Goal: Information Seeking & Learning: Learn about a topic

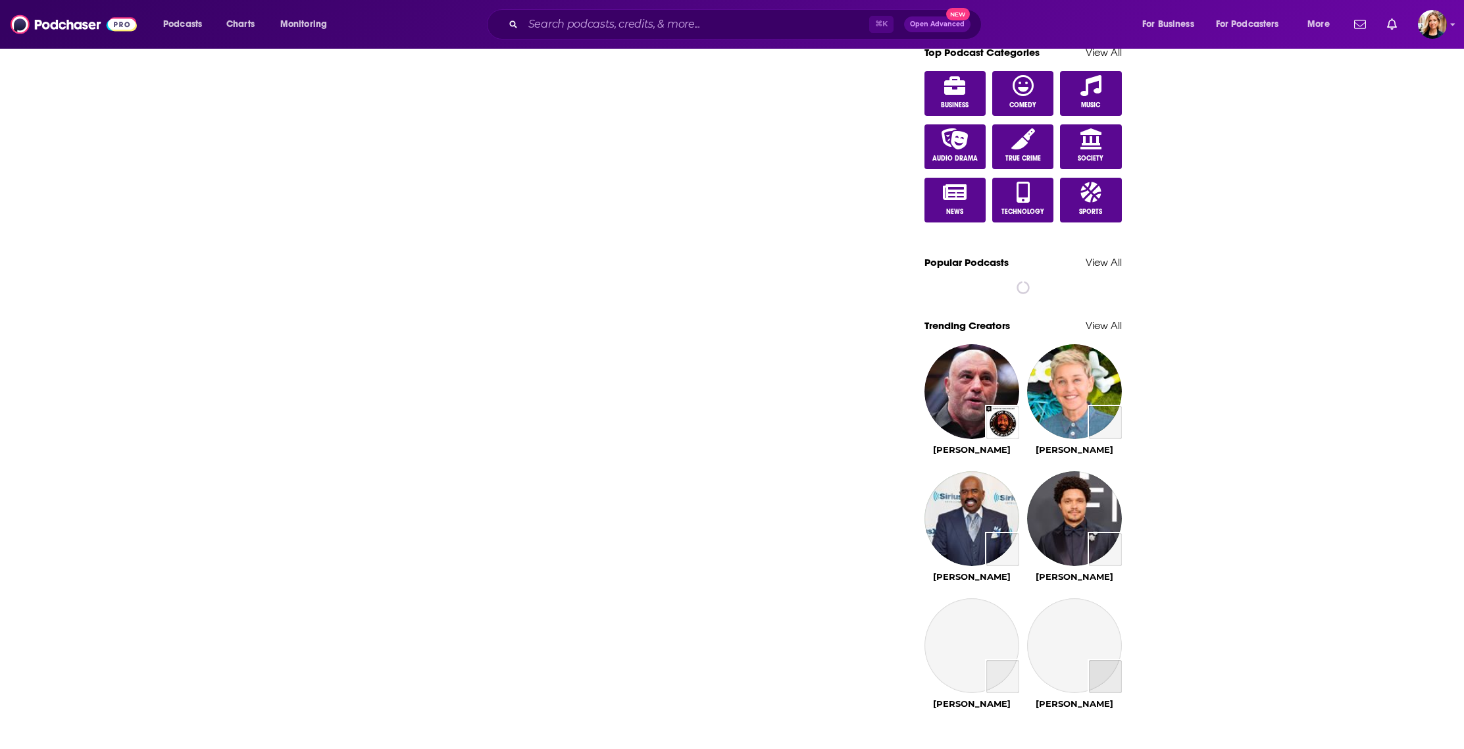
scroll to position [735, 0]
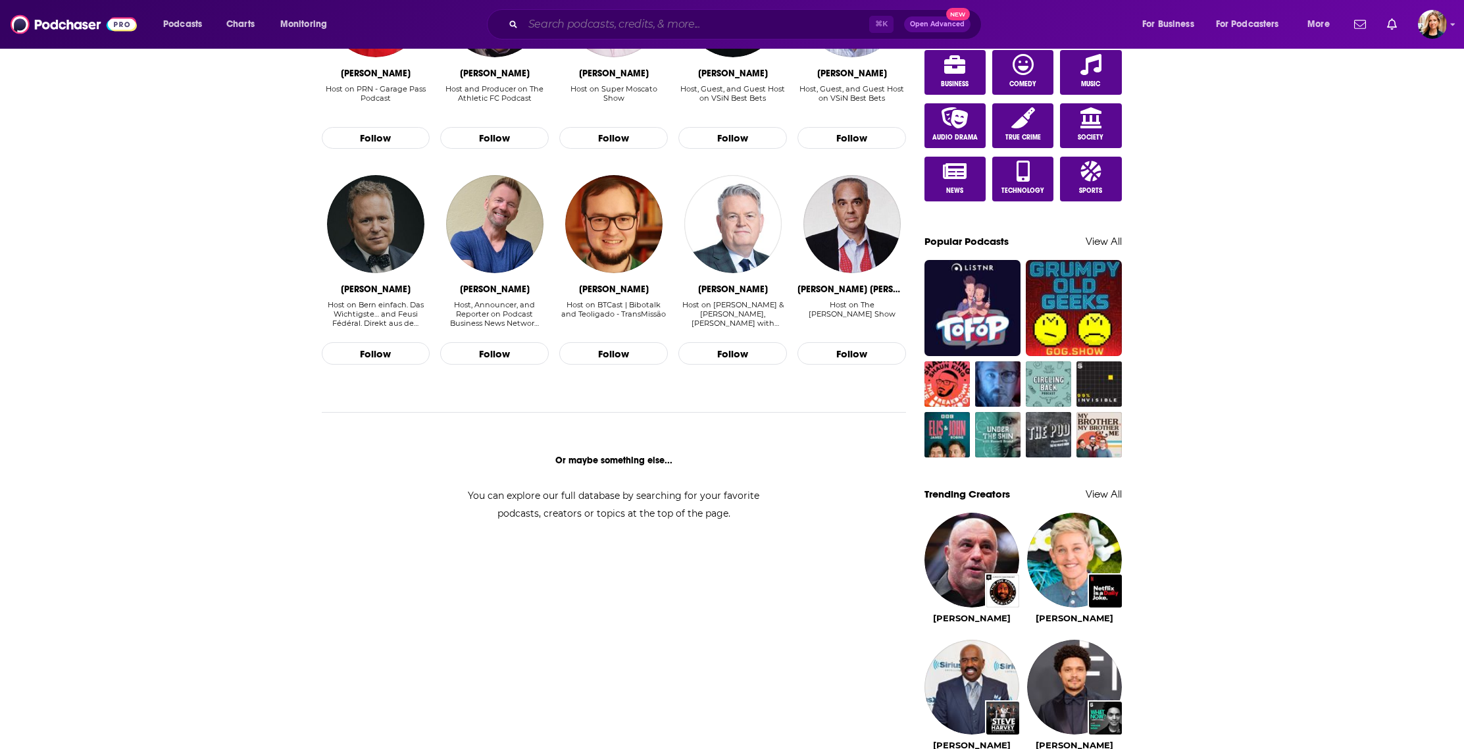
click at [562, 29] on input "Search podcasts, credits, & more..." at bounding box center [696, 24] width 346 height 21
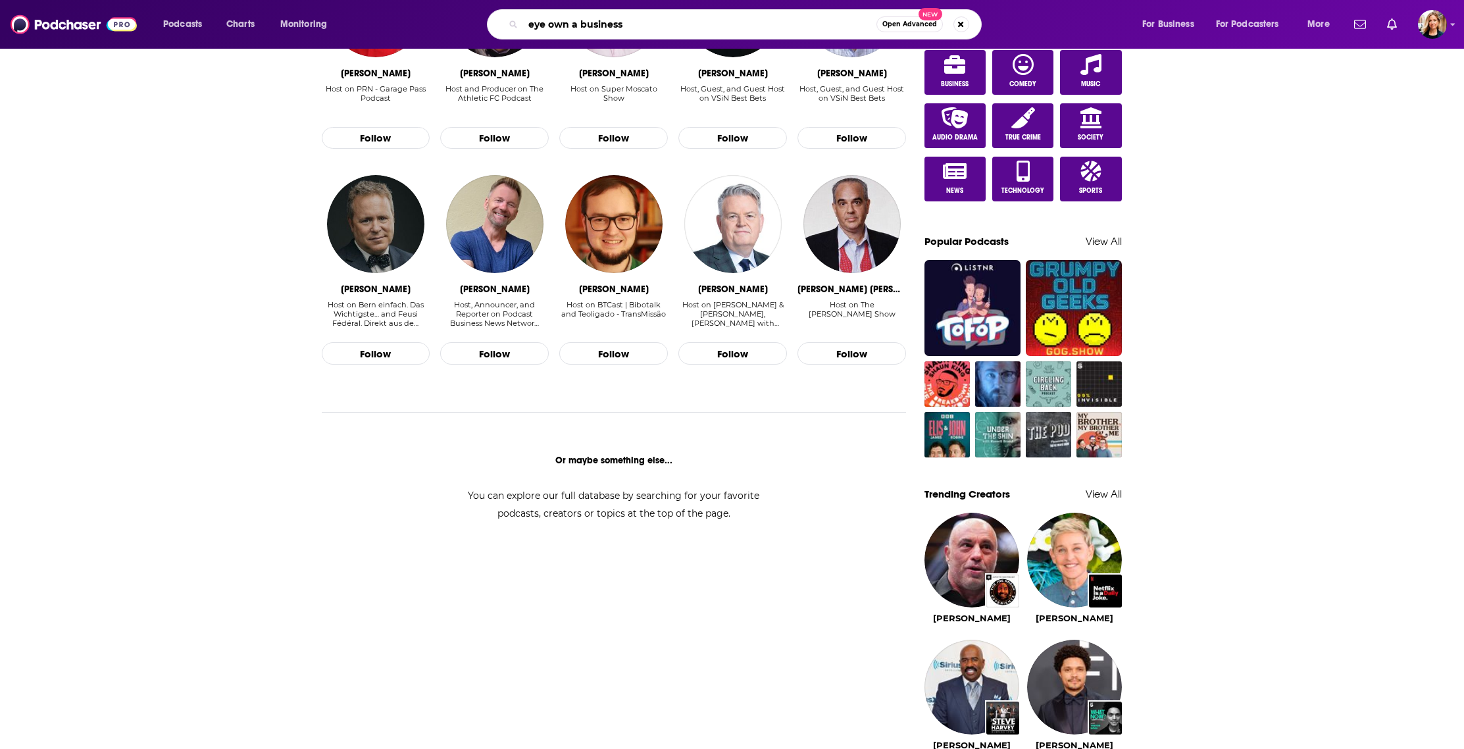
type input "eye own a business"
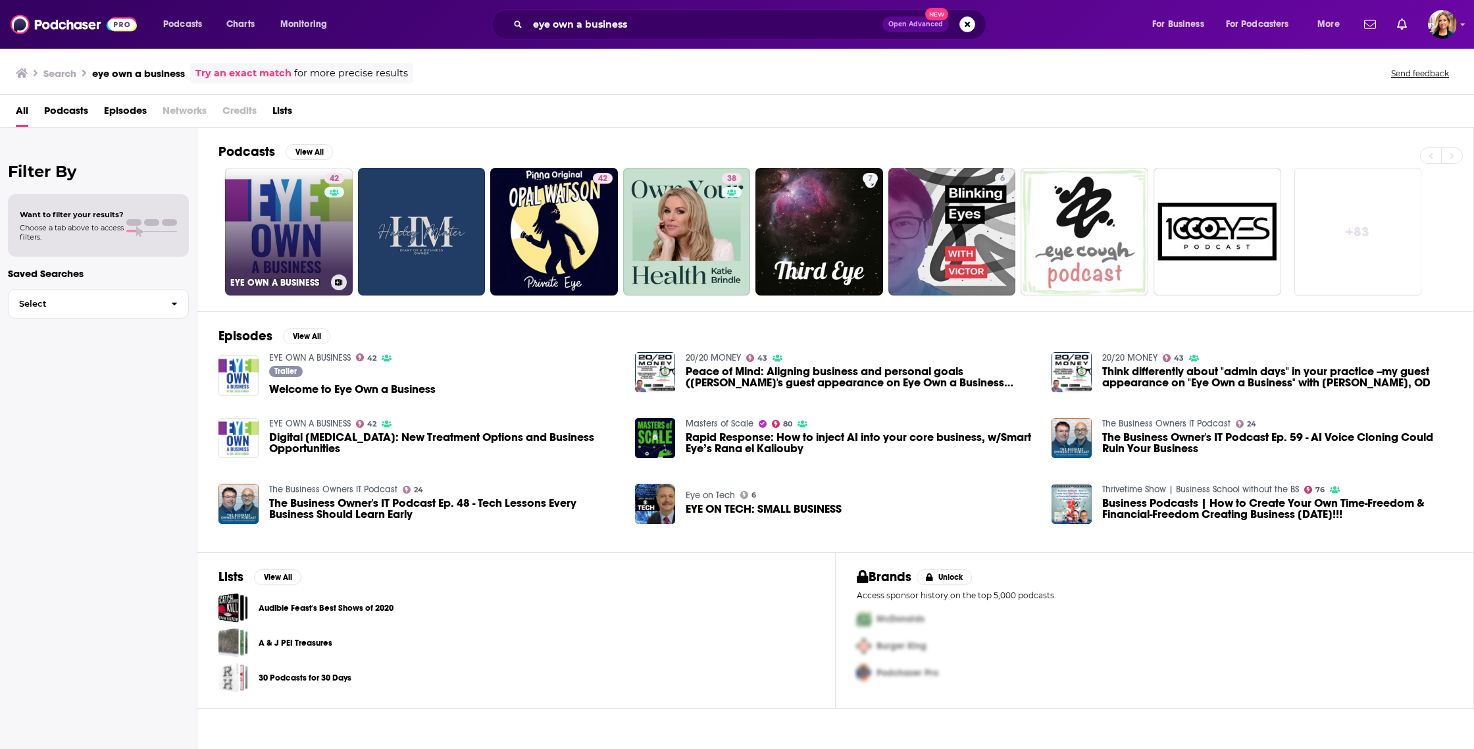
click at [298, 241] on link "42 EYE OWN A BUSINESS" at bounding box center [289, 232] width 128 height 128
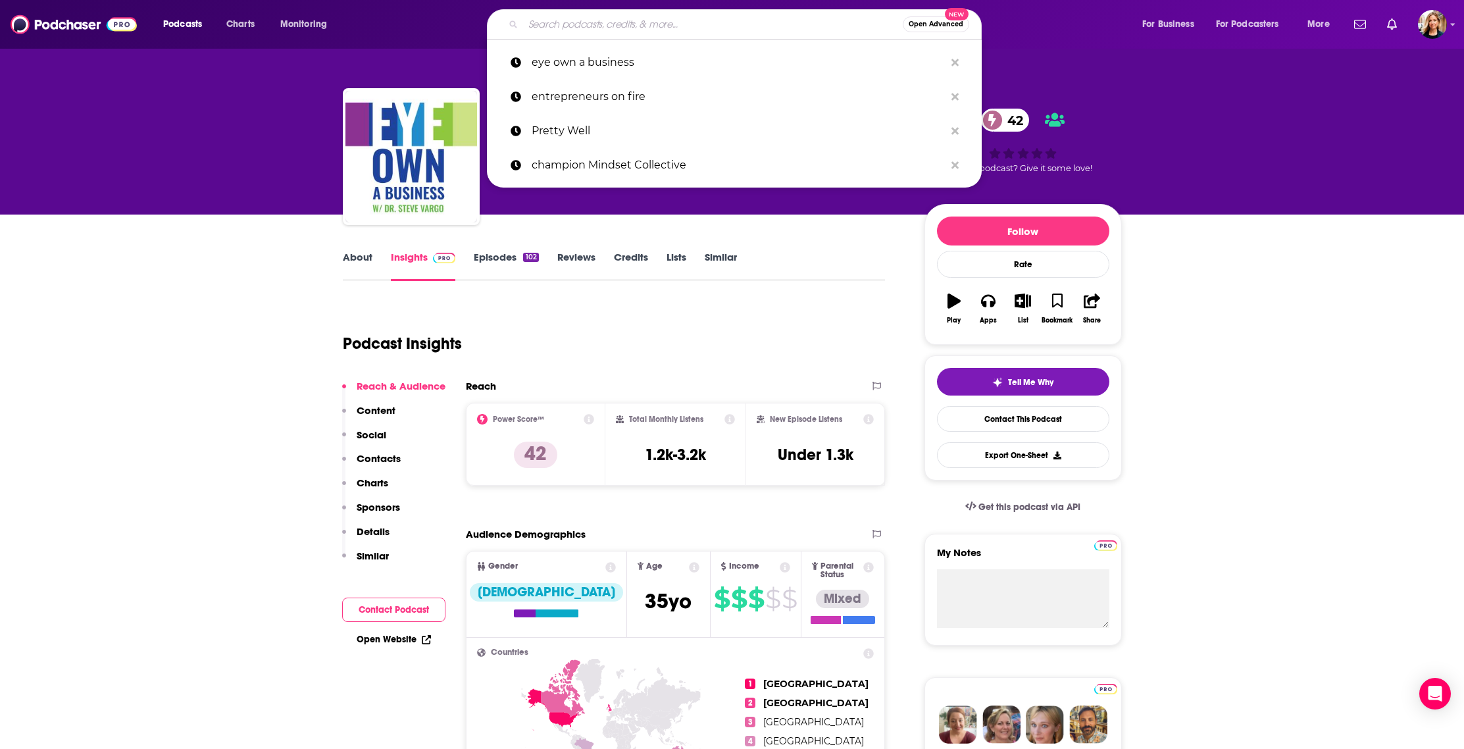
click at [581, 24] on input "Search podcasts, credits, & more..." at bounding box center [713, 24] width 380 height 21
paste input "Power Hour with [PERSON_NAME]"
type input "Power Hour with [PERSON_NAME]"
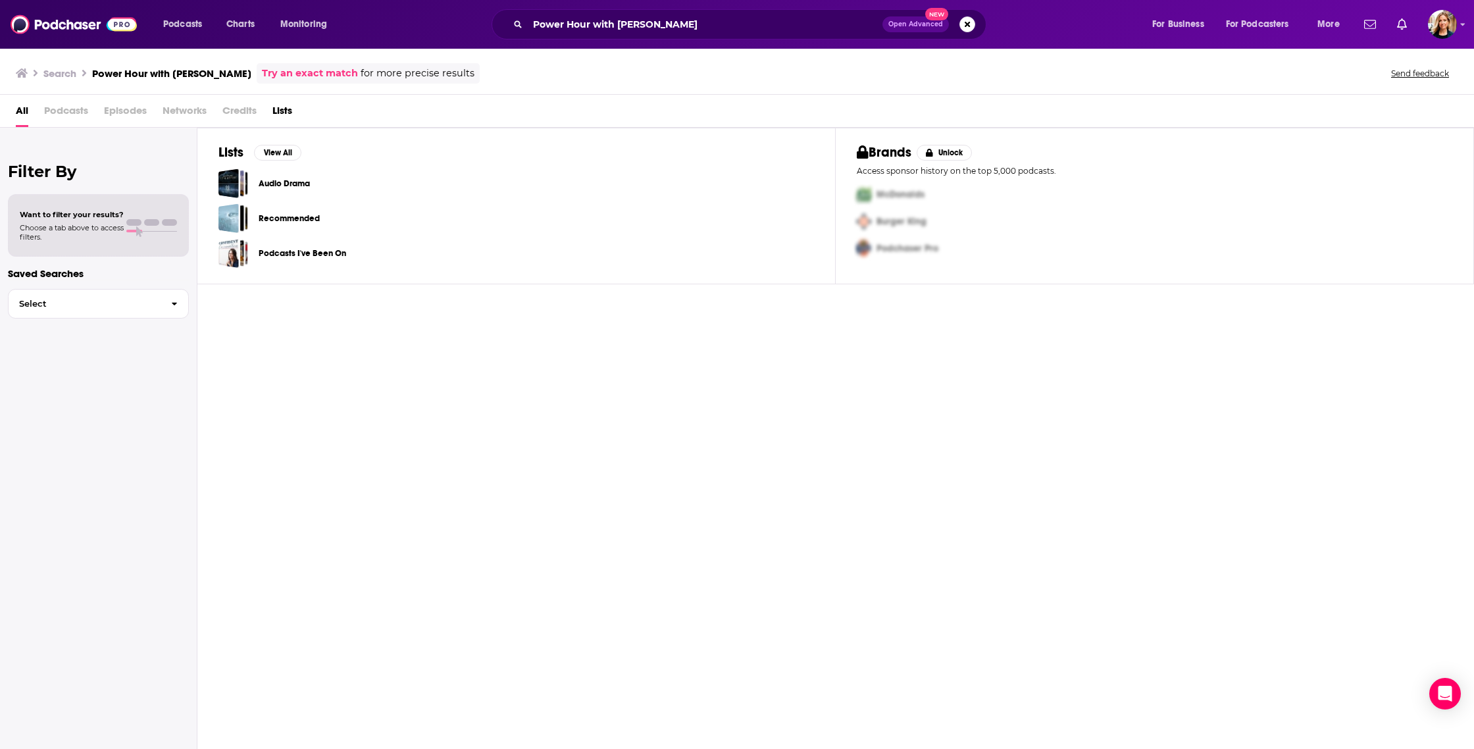
click at [70, 76] on h3 "Search" at bounding box center [59, 73] width 33 height 12
click at [174, 25] on span "Podcasts" at bounding box center [182, 24] width 39 height 18
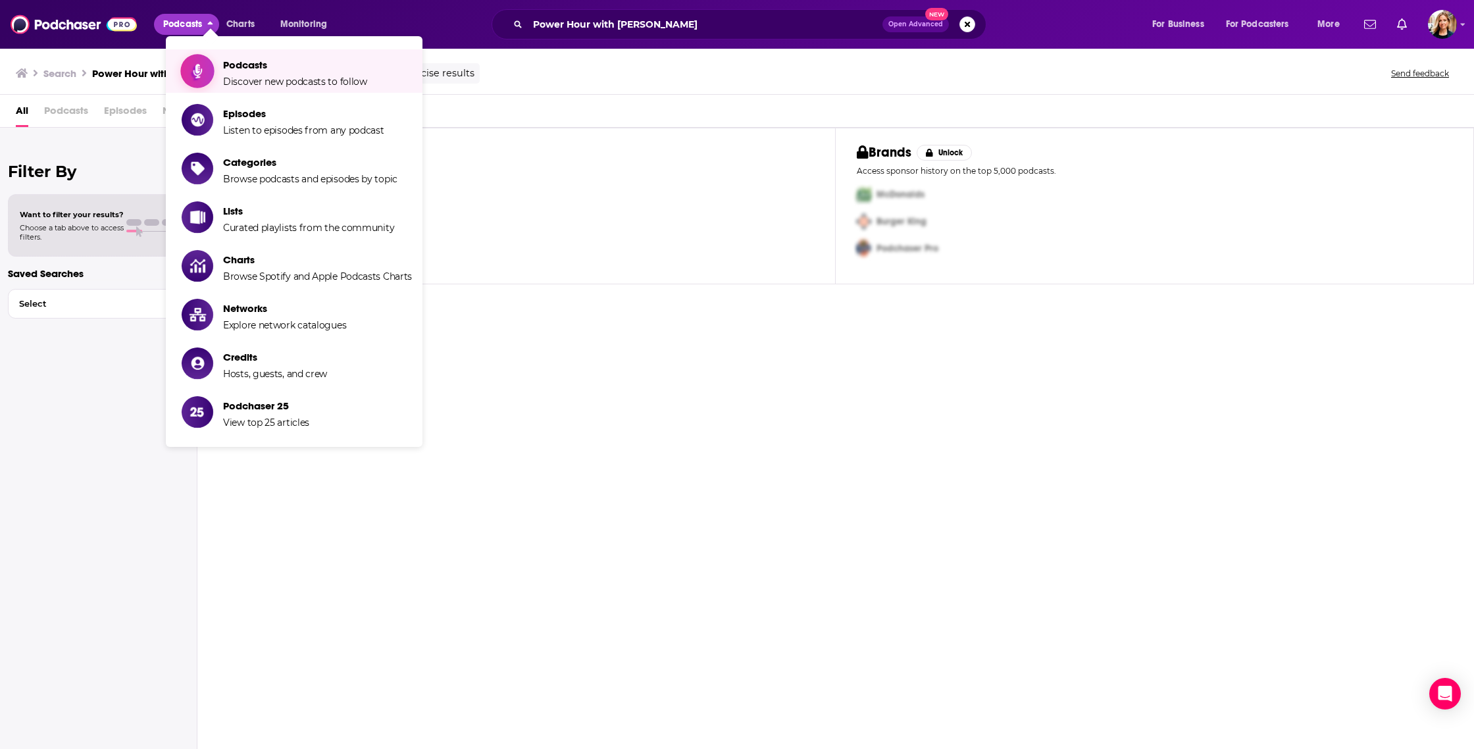
click at [256, 73] on span "Podcasts Discover new podcasts to follow" at bounding box center [295, 71] width 144 height 33
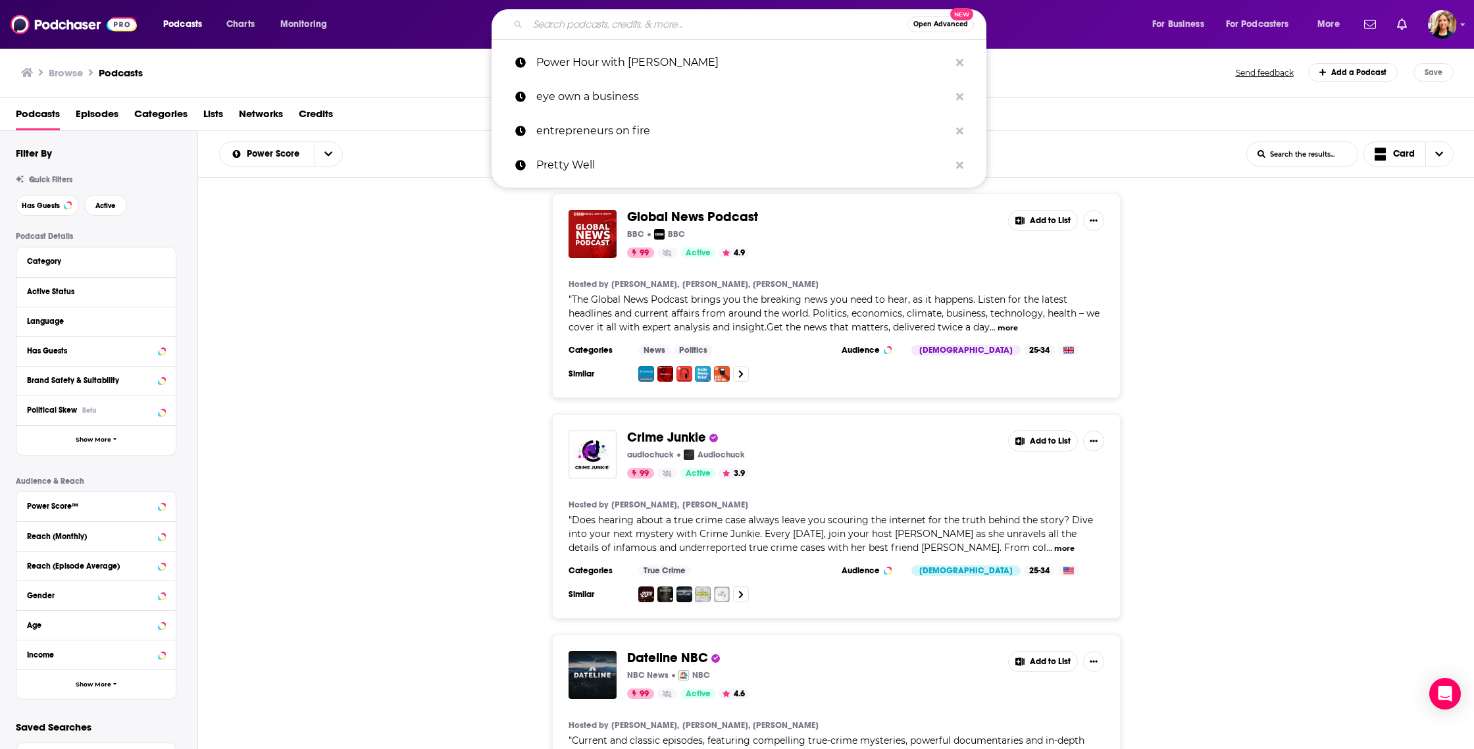
click at [615, 30] on input "Search podcasts, credits, & more..." at bounding box center [718, 24] width 380 height 21
click at [666, 60] on p "Power Hour with [PERSON_NAME]" at bounding box center [742, 62] width 413 height 34
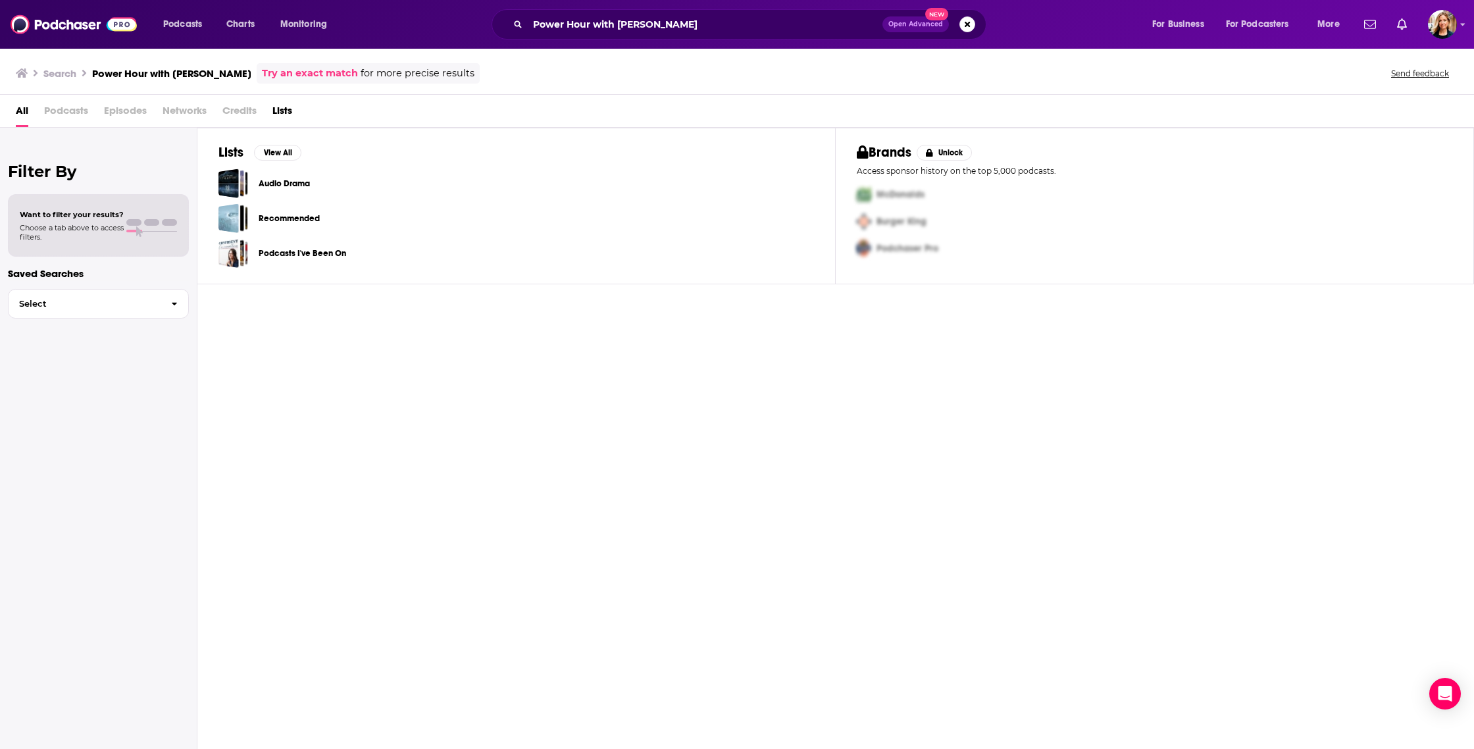
click at [55, 107] on span "Podcasts" at bounding box center [66, 113] width 44 height 27
click at [146, 74] on h3 "Power Hour with [PERSON_NAME]" at bounding box center [171, 73] width 159 height 12
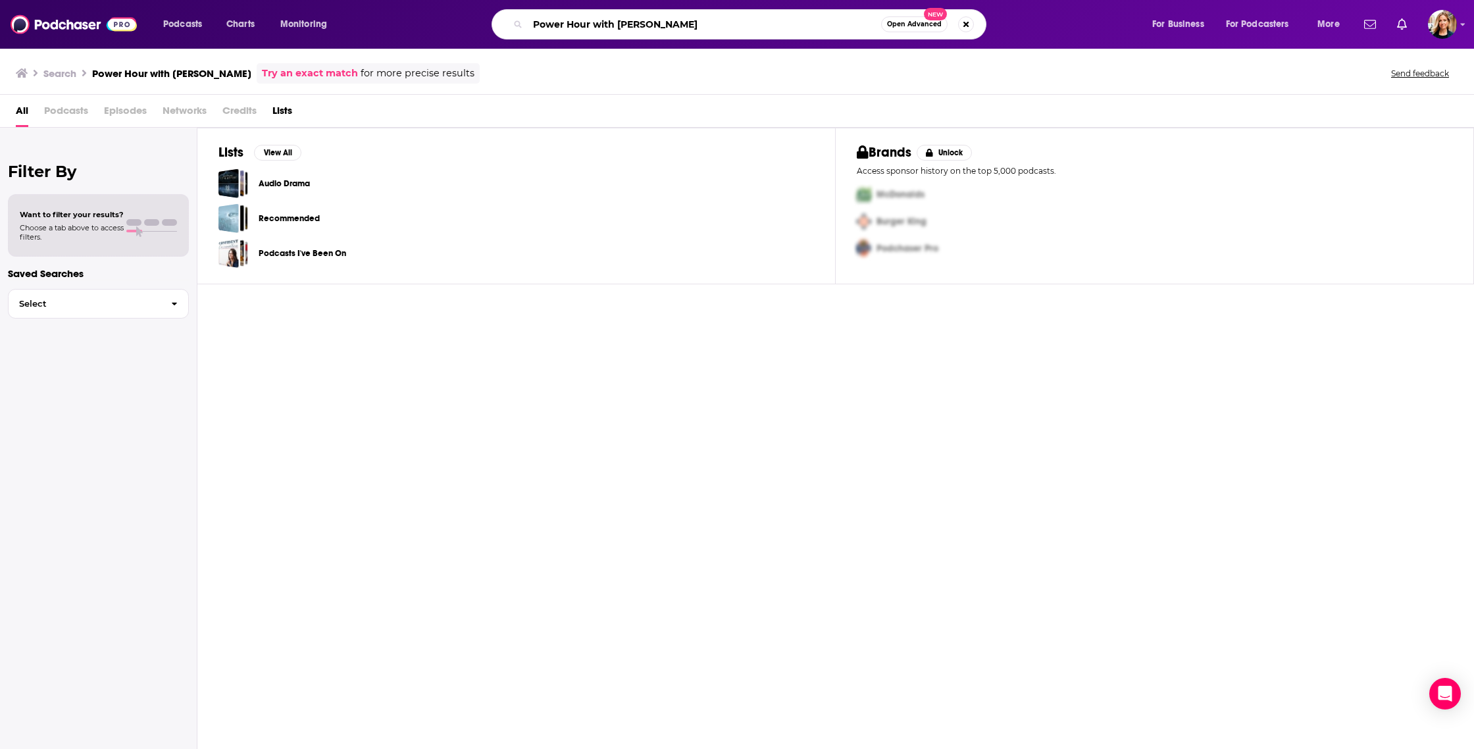
drag, startPoint x: 595, startPoint y: 23, endPoint x: 689, endPoint y: 24, distance: 94.7
click at [689, 24] on input "Power Hour with [PERSON_NAME]" at bounding box center [704, 24] width 353 height 21
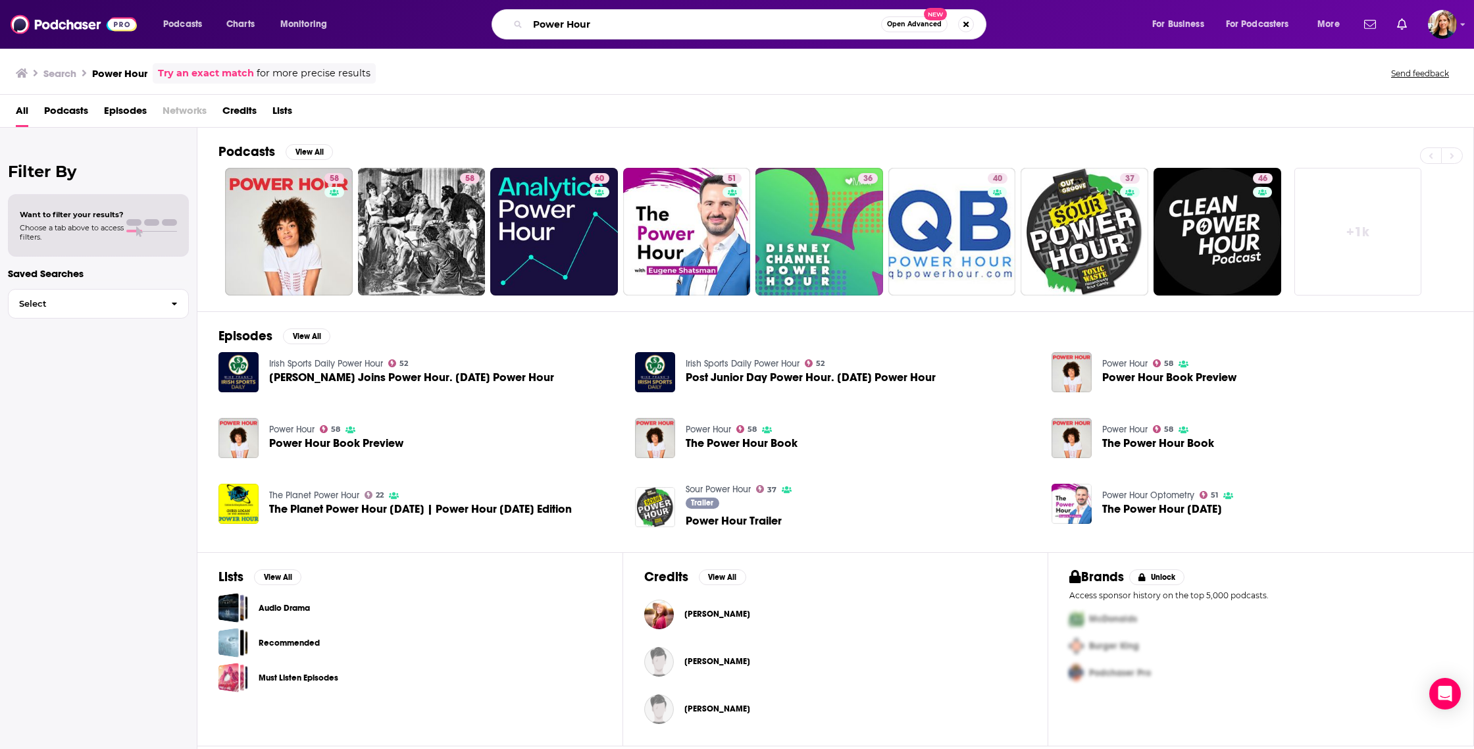
drag, startPoint x: 634, startPoint y: 20, endPoint x: 517, endPoint y: 20, distance: 116.4
click at [517, 20] on div "Power Hour Open Advanced New" at bounding box center [738, 24] width 495 height 30
type input "The THriving Dentis"
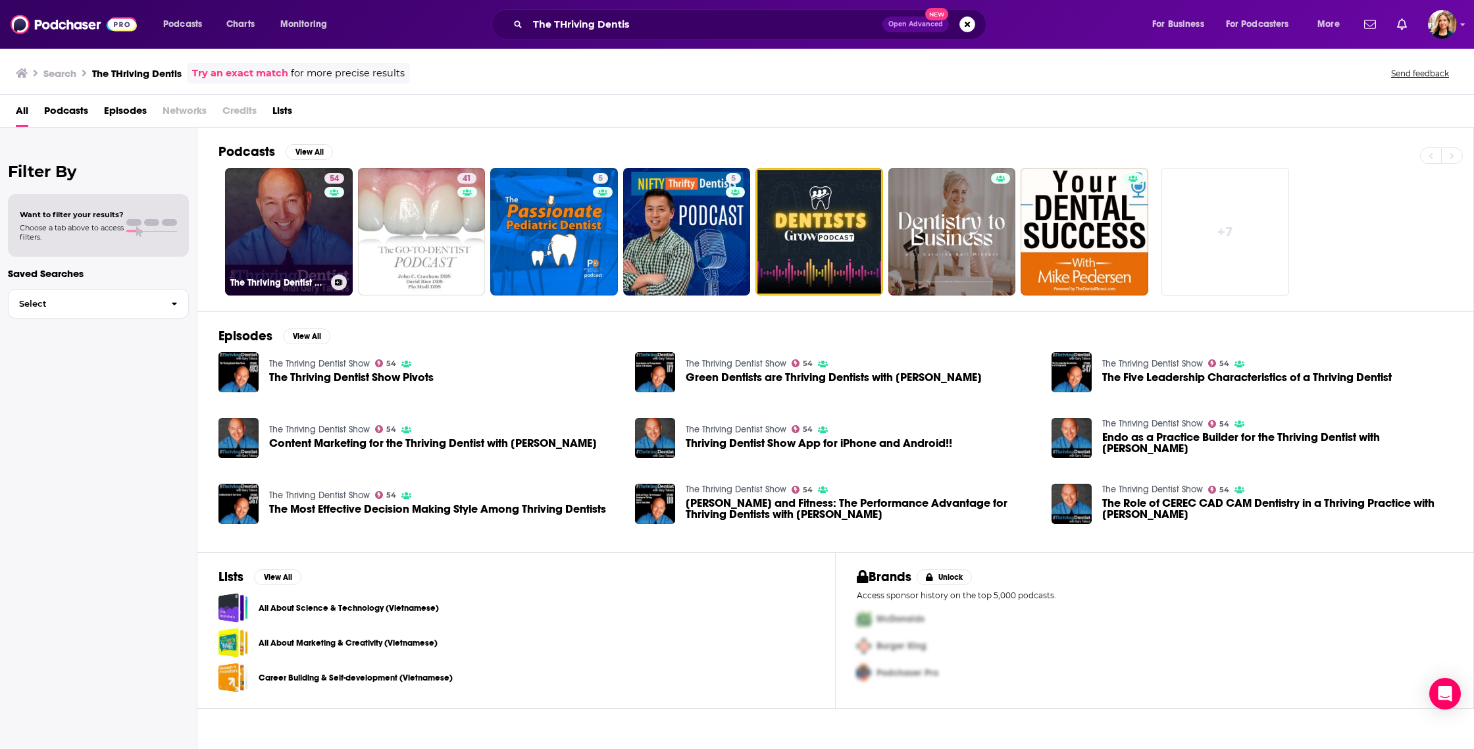
click at [304, 226] on link "54 The Thriving Dentist Show" at bounding box center [289, 232] width 128 height 128
